Goal: Information Seeking & Learning: Find specific page/section

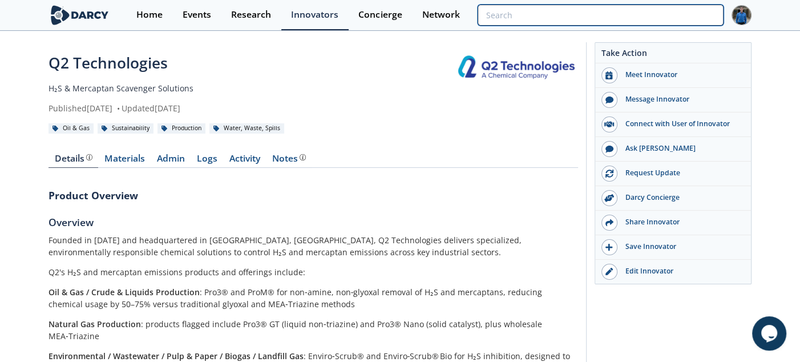
click at [692, 15] on input "search" at bounding box center [600, 15] width 246 height 21
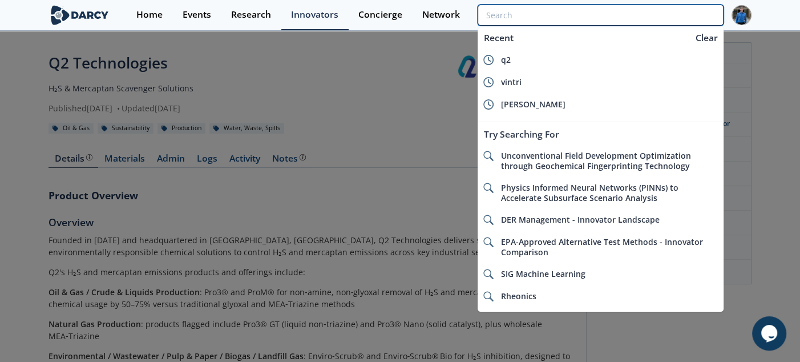
type input "s"
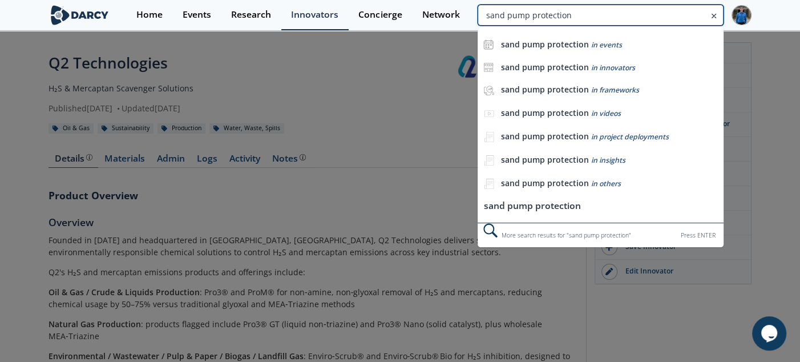
type input "sand pump protection"
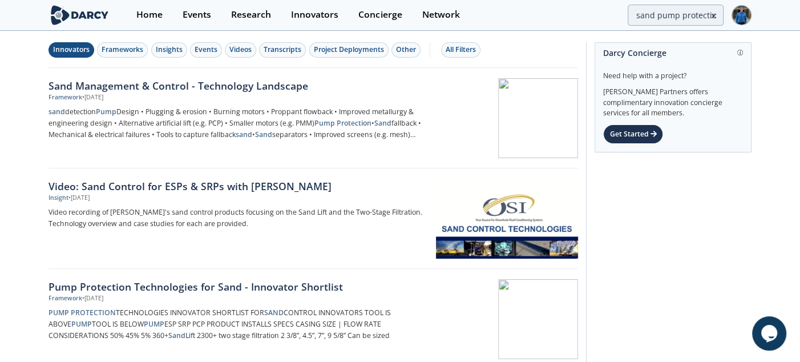
click at [68, 52] on div "Innovators" at bounding box center [71, 49] width 37 height 10
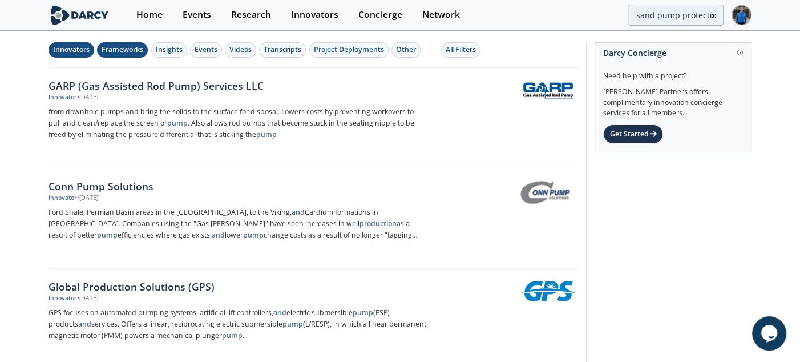
click at [105, 49] on div "Frameworks" at bounding box center [123, 49] width 42 height 10
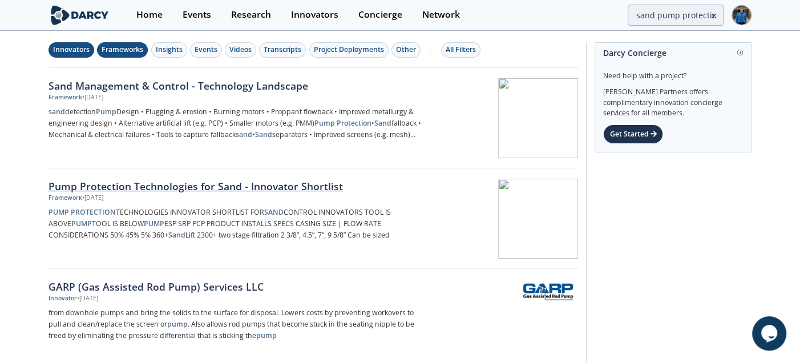
click at [198, 183] on div "Pump Protection Technologies for Sand - Innovator Shortlist" at bounding box center [237, 186] width 378 height 15
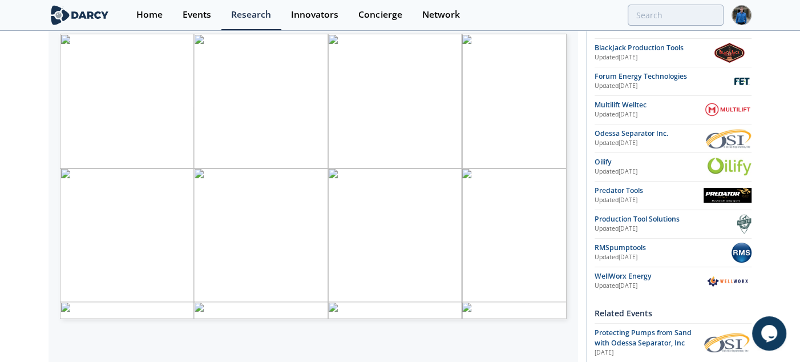
scroll to position [225, 0]
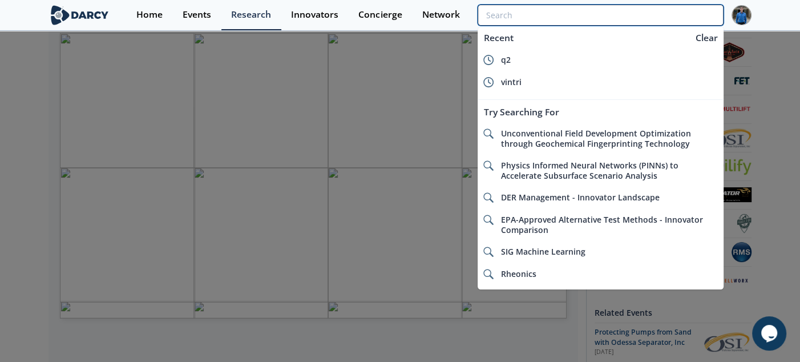
click at [662, 7] on input "search" at bounding box center [600, 15] width 246 height 21
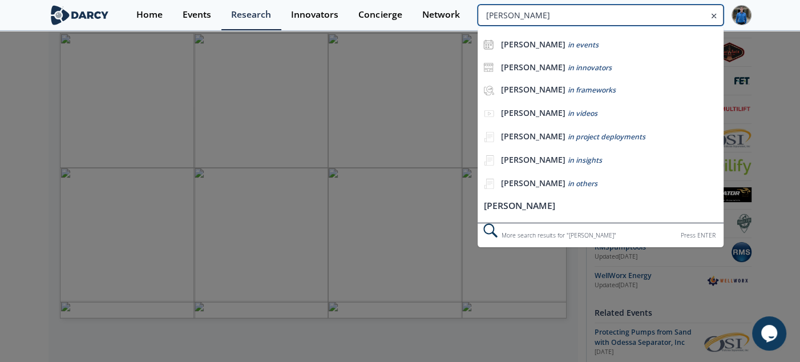
type input "[PERSON_NAME]"
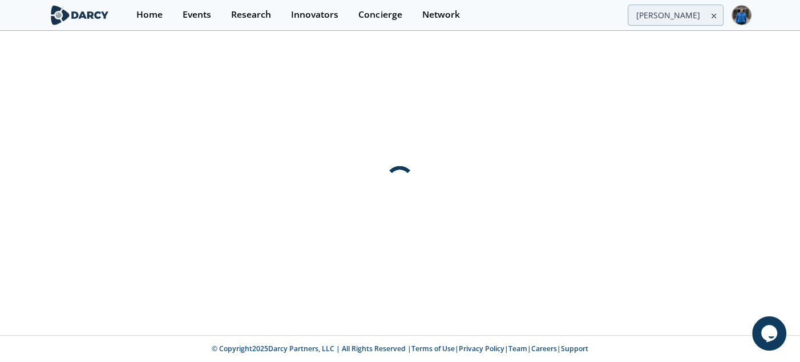
scroll to position [0, 0]
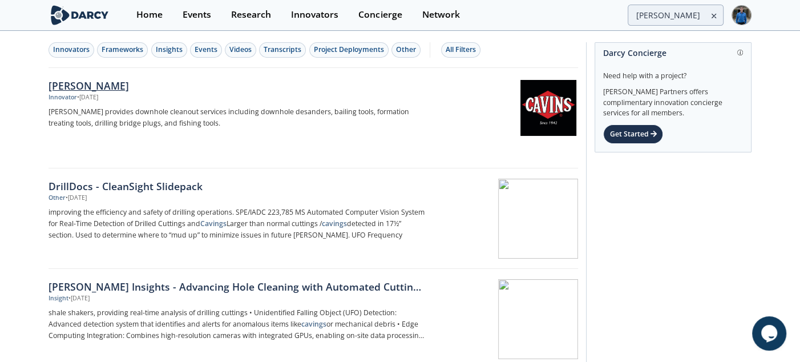
click at [70, 84] on div "[PERSON_NAME]" at bounding box center [237, 85] width 378 height 15
